Goal: Task Accomplishment & Management: Use online tool/utility

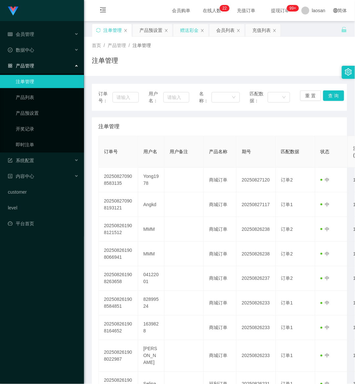
click at [189, 28] on div "赠送彩金" at bounding box center [189, 30] width 18 height 12
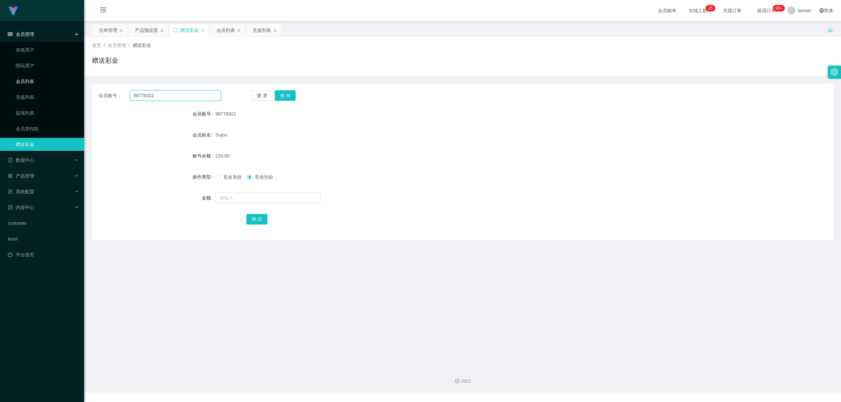
drag, startPoint x: 164, startPoint y: 94, endPoint x: 32, endPoint y: 87, distance: 131.9
click at [31, 87] on section "Jingdong工作台代理端 会员管理 在线用户 陪玩用户 会员列表 充值列表 提现列表 会员加扣款 赠送彩金 数据中心 产品管理 注单管理 产品列表 产品预…" at bounding box center [420, 196] width 841 height 393
paste input "Yong1978"
type input "Yong1978"
click at [286, 93] on button "查 询" at bounding box center [285, 95] width 21 height 11
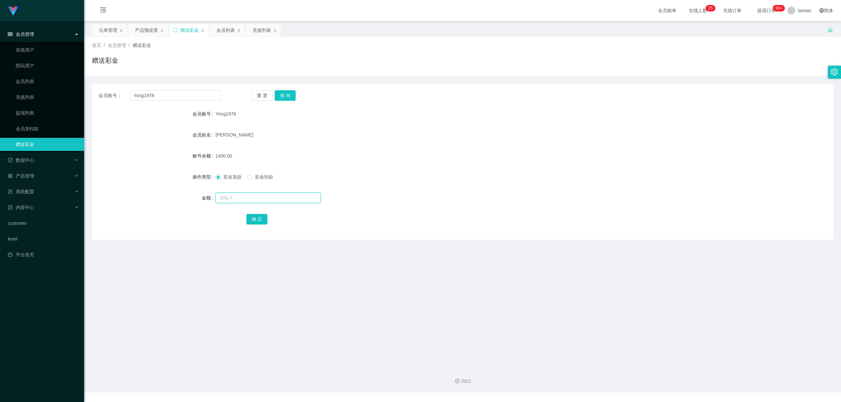
click at [225, 199] on input "text" at bounding box center [268, 198] width 105 height 11
type input "2600"
click at [252, 218] on button "确 定" at bounding box center [256, 219] width 21 height 11
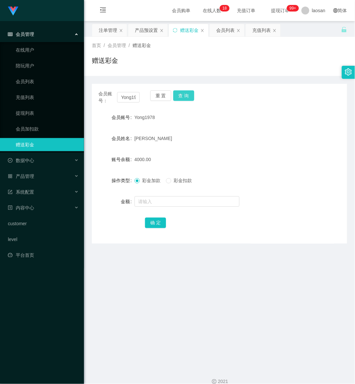
click at [181, 95] on button "查 询" at bounding box center [183, 95] width 21 height 11
drag, startPoint x: 120, startPoint y: 368, endPoint x: 141, endPoint y: 339, distance: 35.7
click at [123, 364] on div "2021" at bounding box center [219, 377] width 271 height 31
click at [146, 27] on div "产品预设置" at bounding box center [146, 30] width 23 height 12
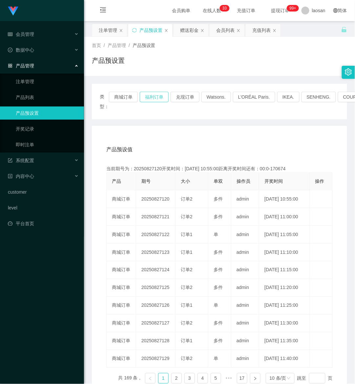
click at [154, 96] on button "福利订单" at bounding box center [154, 97] width 29 height 11
click at [152, 97] on button "福利订单" at bounding box center [154, 97] width 29 height 11
click at [108, 28] on div "注单管理" at bounding box center [108, 30] width 18 height 12
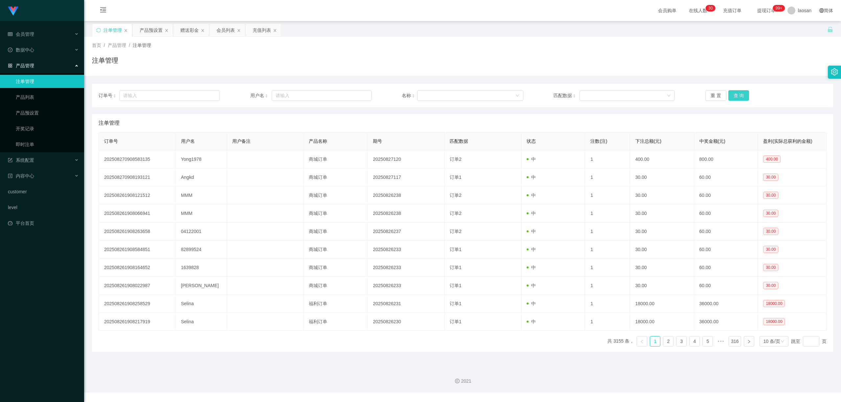
click at [355, 94] on button "查 询" at bounding box center [738, 95] width 21 height 11
click at [355, 94] on div "重 置 查 询" at bounding box center [765, 95] width 121 height 11
click at [355, 94] on button "查 询" at bounding box center [738, 95] width 21 height 11
click at [355, 94] on div "重 置 查 询" at bounding box center [765, 95] width 121 height 11
click at [355, 93] on button "查 询" at bounding box center [738, 95] width 21 height 11
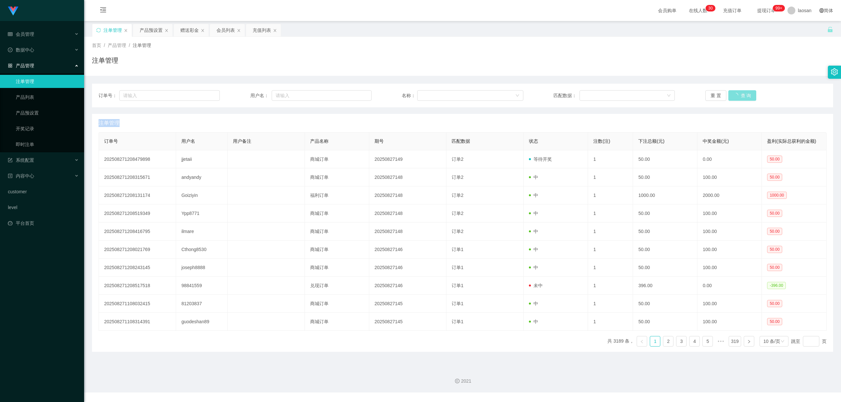
click at [355, 93] on div "重 置 查 询" at bounding box center [765, 95] width 121 height 11
click at [355, 93] on button "查 询" at bounding box center [738, 95] width 21 height 11
click at [355, 93] on div "重 置 查 询" at bounding box center [765, 95] width 121 height 11
click at [355, 93] on button "查 询" at bounding box center [738, 95] width 21 height 11
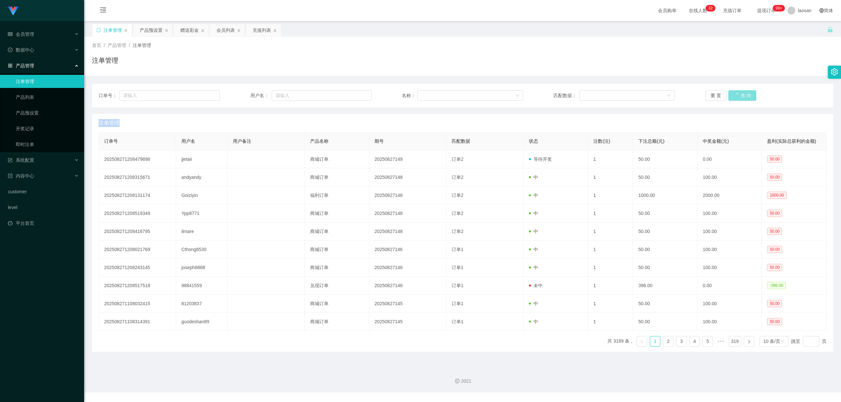
click at [355, 93] on div "重 置 查 询" at bounding box center [765, 95] width 121 height 11
click at [355, 93] on button "查 询" at bounding box center [738, 95] width 21 height 11
click at [355, 94] on button "查 询" at bounding box center [738, 95] width 21 height 11
click at [355, 94] on div "重 置 查 询" at bounding box center [765, 95] width 121 height 11
click at [355, 94] on button "查 询" at bounding box center [738, 95] width 21 height 11
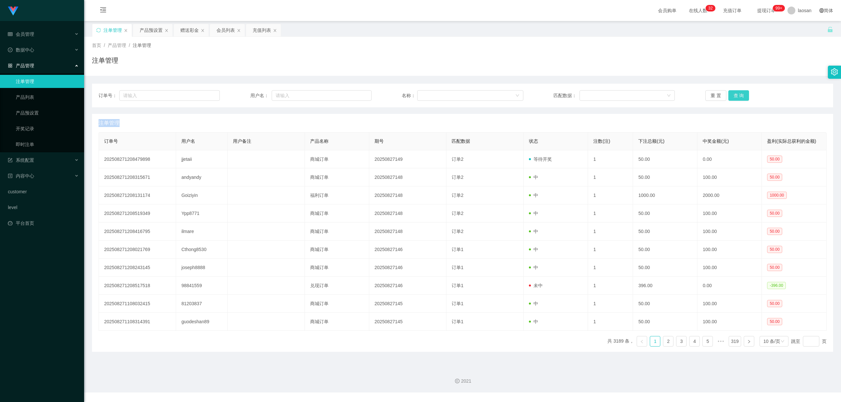
click at [355, 94] on div "重 置 查 询" at bounding box center [765, 95] width 121 height 11
drag, startPoint x: 734, startPoint y: 94, endPoint x: 758, endPoint y: 144, distance: 55.5
click at [355, 94] on button "查 询" at bounding box center [738, 95] width 21 height 11
click at [355, 95] on button "查 询" at bounding box center [738, 95] width 21 height 11
click at [355, 95] on div "重 置 查 询" at bounding box center [765, 95] width 121 height 11
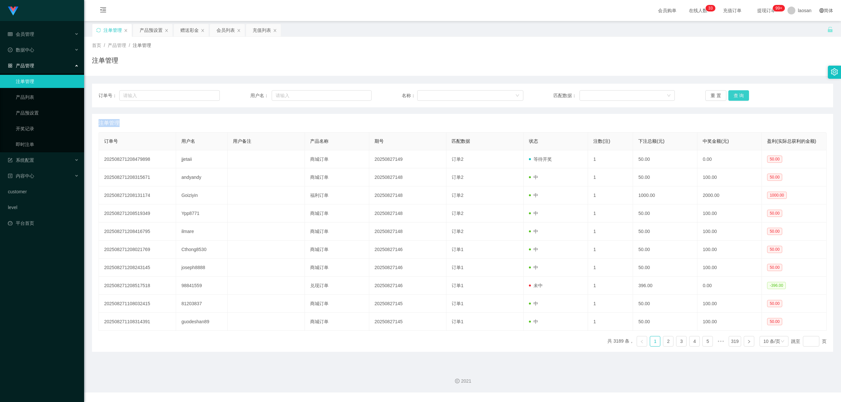
click at [355, 95] on button "查 询" at bounding box center [738, 95] width 21 height 11
click at [355, 95] on div "重 置 查 询" at bounding box center [765, 95] width 121 height 11
click at [355, 94] on button "查 询" at bounding box center [738, 95] width 21 height 11
click at [355, 94] on div "重 置 查 询" at bounding box center [765, 95] width 121 height 11
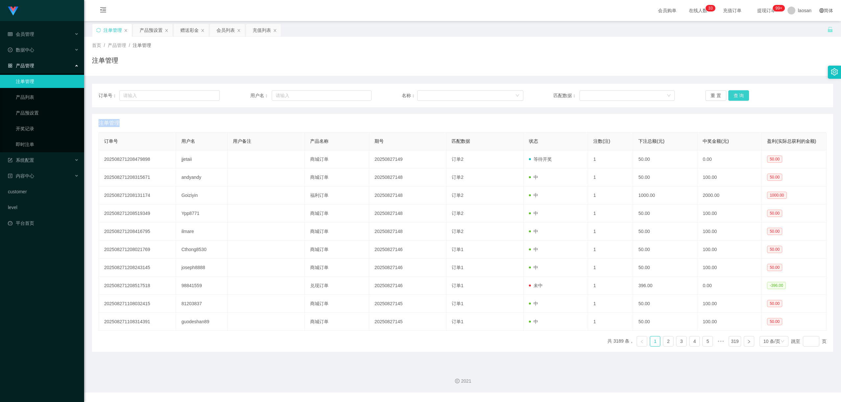
click at [355, 94] on button "查 询" at bounding box center [738, 95] width 21 height 11
click at [355, 94] on div "重 置 查 询" at bounding box center [765, 95] width 121 height 11
click at [355, 94] on button "查 询" at bounding box center [738, 95] width 21 height 11
click at [355, 95] on button "查 询" at bounding box center [738, 95] width 21 height 11
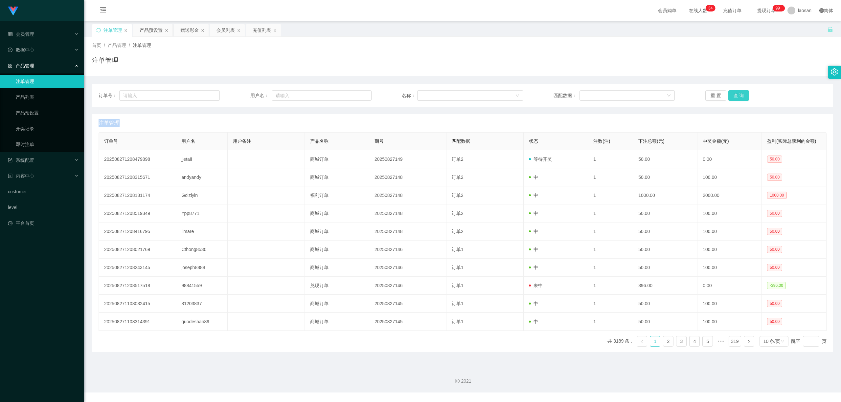
click at [355, 95] on div "重 置 查 询" at bounding box center [765, 95] width 121 height 11
click at [355, 95] on button "查 询" at bounding box center [738, 95] width 21 height 11
click at [355, 95] on div "重 置 查 询" at bounding box center [765, 95] width 121 height 11
click at [355, 95] on button "查 询" at bounding box center [742, 95] width 28 height 11
click at [355, 95] on div "重 置 查 询" at bounding box center [765, 95] width 121 height 11
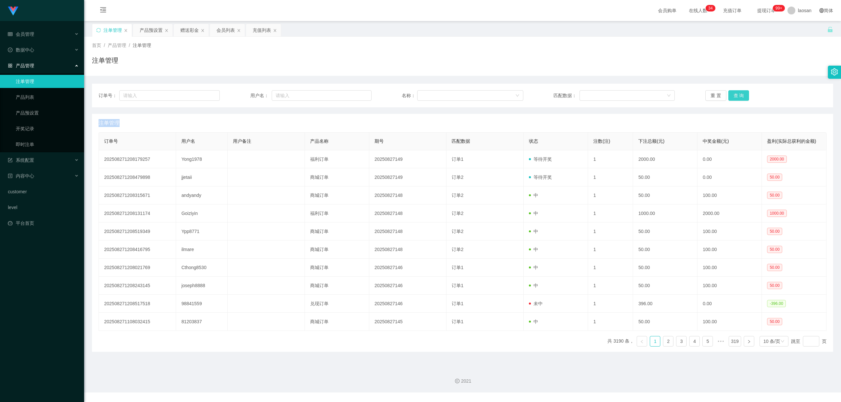
click at [355, 95] on button "查 询" at bounding box center [738, 95] width 21 height 11
click at [355, 95] on div "重 置 查 询" at bounding box center [765, 95] width 121 height 11
